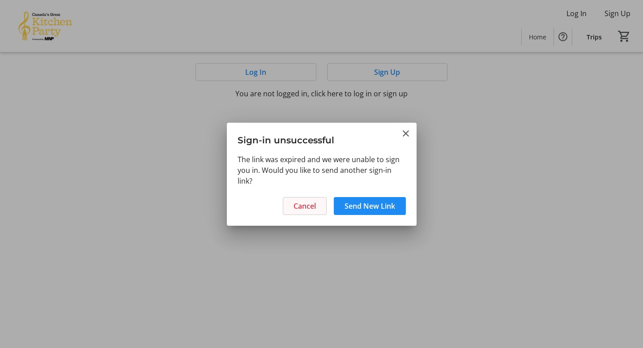
click at [306, 206] on span "Cancel" at bounding box center [304, 205] width 22 height 11
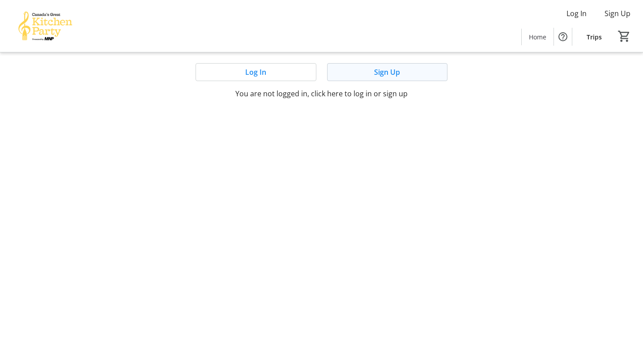
click at [385, 72] on span "Sign Up" at bounding box center [387, 72] width 26 height 11
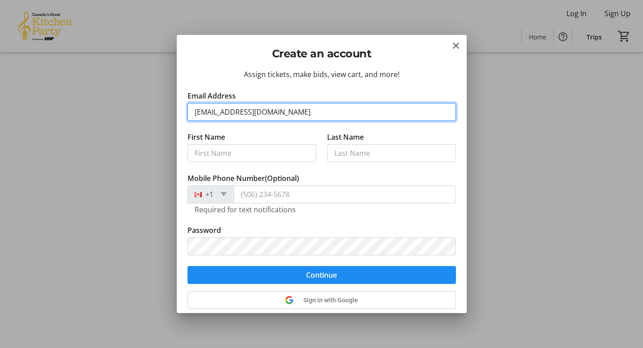
type input "[EMAIL_ADDRESS][DOMAIN_NAME]"
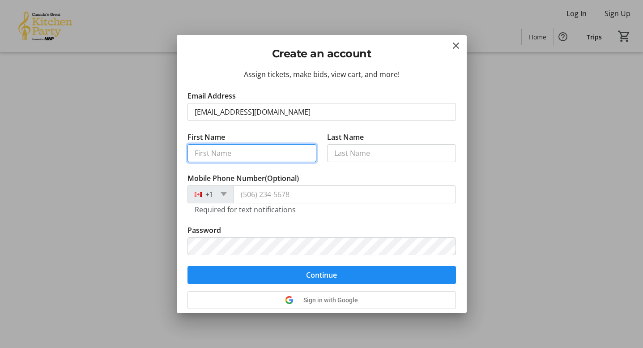
type input "s"
type input "[PERSON_NAME]"
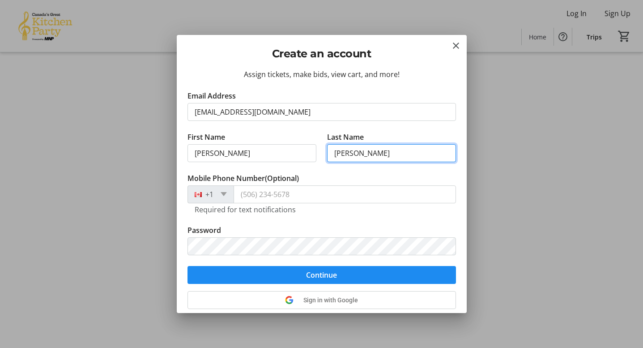
type input "[PERSON_NAME]"
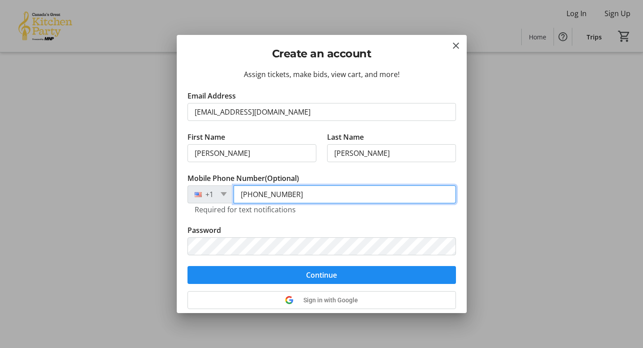
type input "[PHONE_NUMBER]"
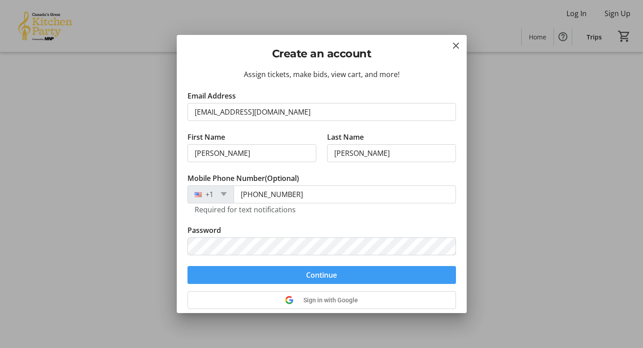
click at [327, 275] on span "Continue" at bounding box center [321, 274] width 31 height 11
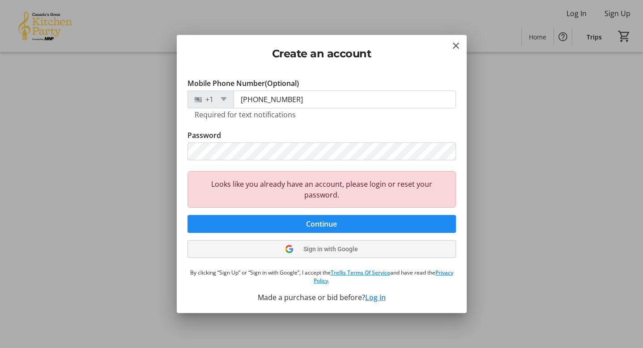
scroll to position [95, 0]
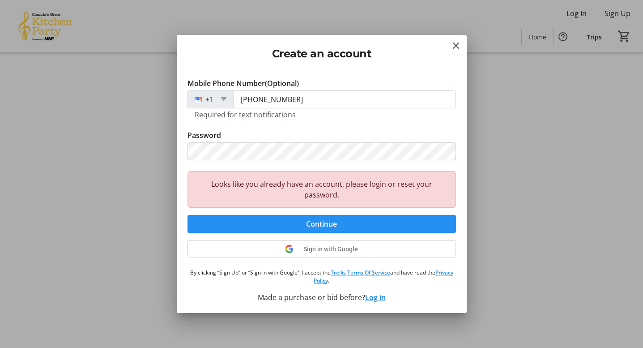
click at [316, 221] on span "Continue" at bounding box center [321, 223] width 31 height 11
click at [456, 45] on mat-icon "Close" at bounding box center [456, 45] width 11 height 11
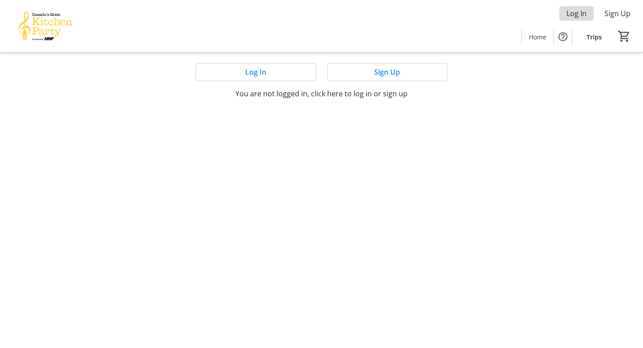
click at [573, 13] on span "Log In" at bounding box center [576, 13] width 20 height 11
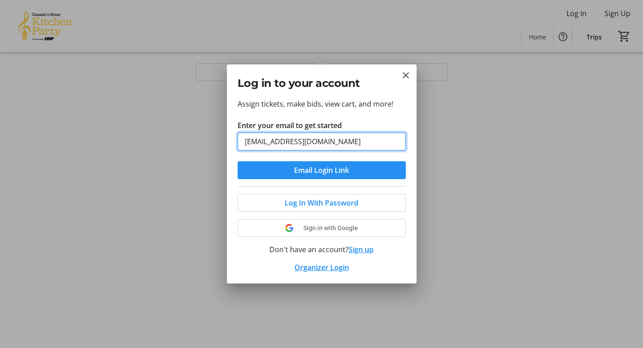
type input "[EMAIL_ADDRESS][DOMAIN_NAME]"
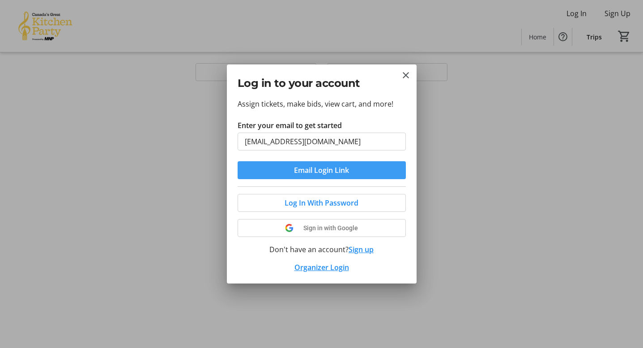
click at [336, 172] on span "Email Login Link" at bounding box center [321, 170] width 55 height 11
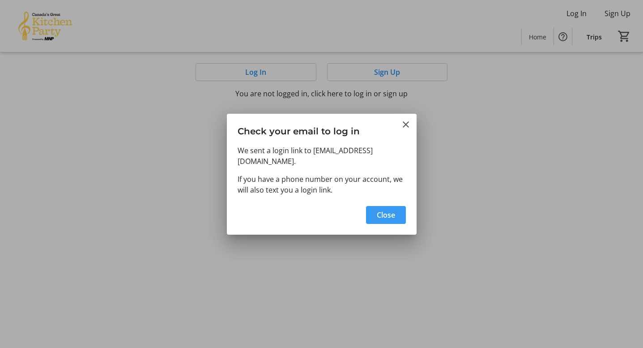
click at [386, 214] on span "Close" at bounding box center [386, 214] width 18 height 11
